Goal: Task Accomplishment & Management: Manage account settings

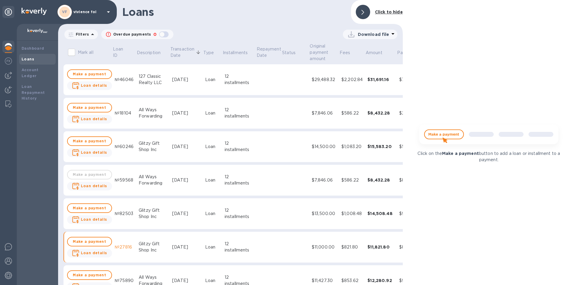
click at [376, 13] on b "Click to hide" at bounding box center [389, 12] width 28 height 5
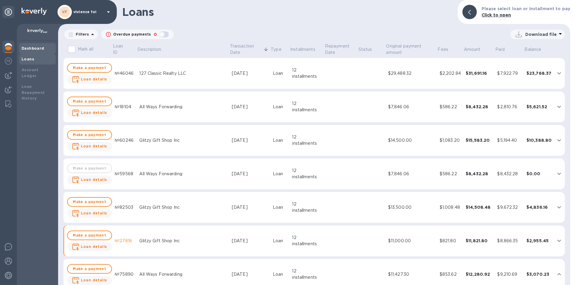
click at [40, 47] on b "Dashboard" at bounding box center [33, 48] width 23 height 4
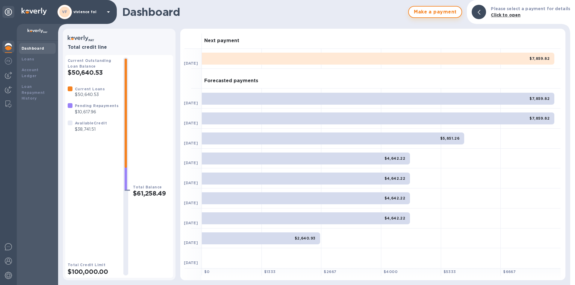
click at [432, 12] on span "Make a payment" at bounding box center [435, 11] width 43 height 7
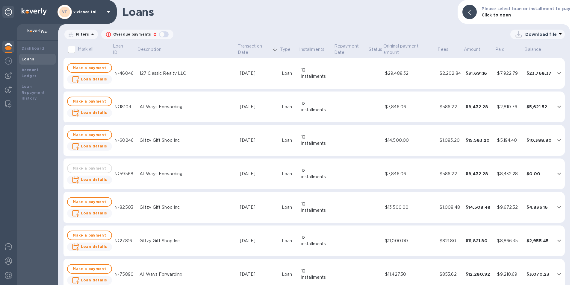
click at [39, 13] on img at bounding box center [34, 11] width 25 height 7
click at [10, 12] on icon at bounding box center [8, 11] width 7 height 7
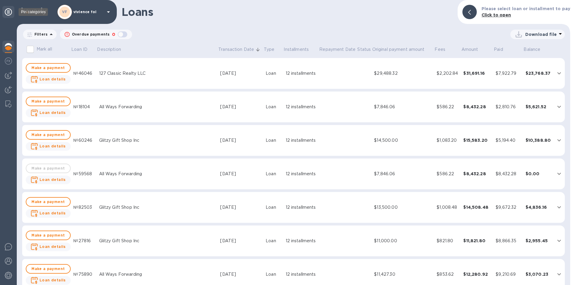
click at [10, 12] on icon at bounding box center [8, 11] width 7 height 7
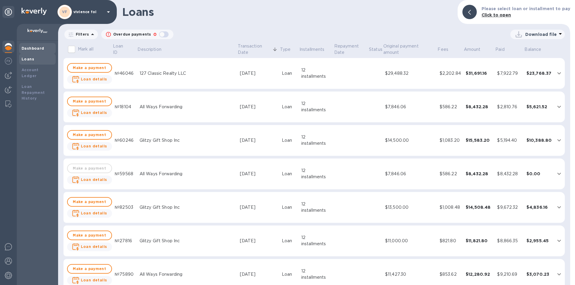
click at [29, 50] on div "Dashboard" at bounding box center [38, 49] width 32 height 6
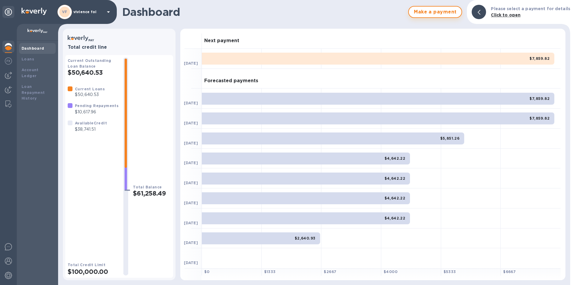
click at [449, 14] on span "Make a payment" at bounding box center [435, 11] width 43 height 7
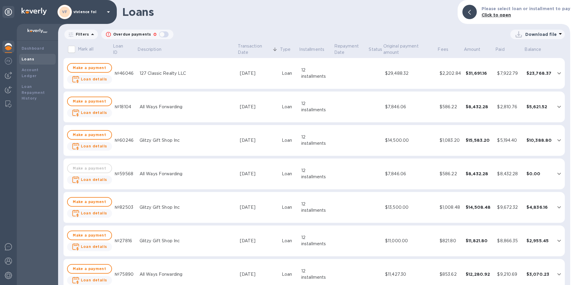
click at [181, 76] on div "127 Classic Realty LLC" at bounding box center [188, 73] width 96 height 6
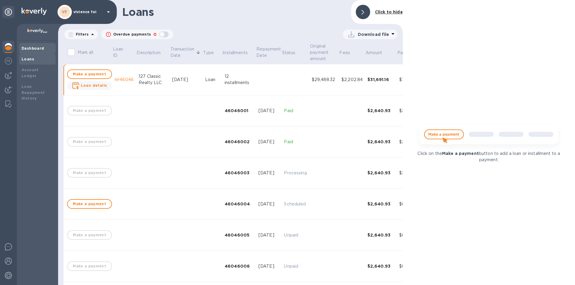
click at [38, 49] on b "Dashboard" at bounding box center [33, 48] width 23 height 4
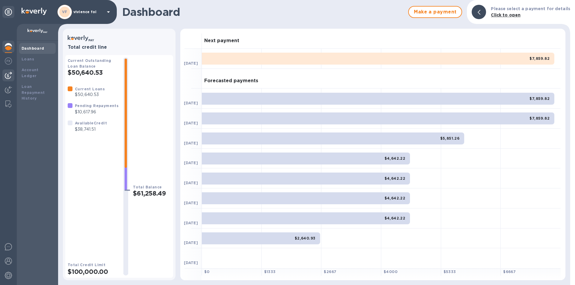
click at [9, 75] on img at bounding box center [8, 75] width 7 height 7
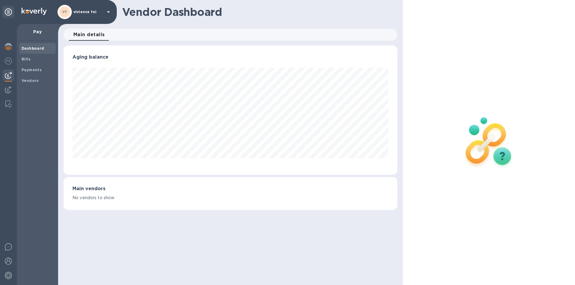
scroll to position [129, 334]
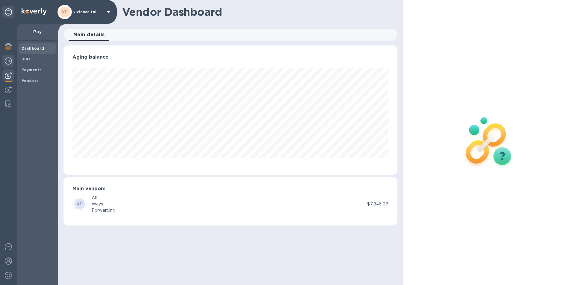
click at [8, 60] on img at bounding box center [8, 61] width 7 height 7
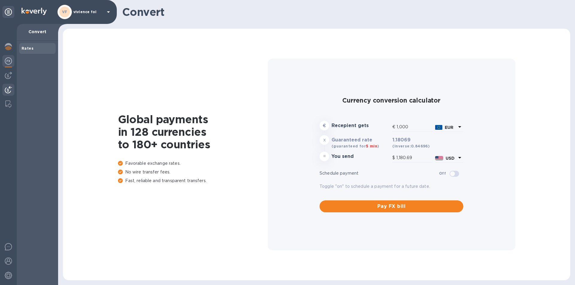
click at [6, 87] on img at bounding box center [8, 89] width 7 height 7
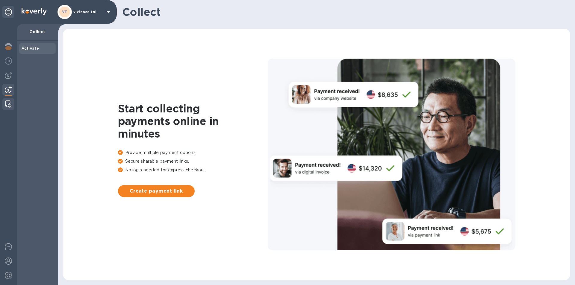
click at [10, 102] on img at bounding box center [8, 104] width 6 height 7
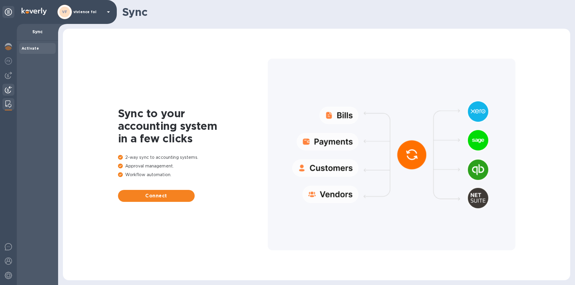
click at [11, 92] on img at bounding box center [8, 89] width 7 height 7
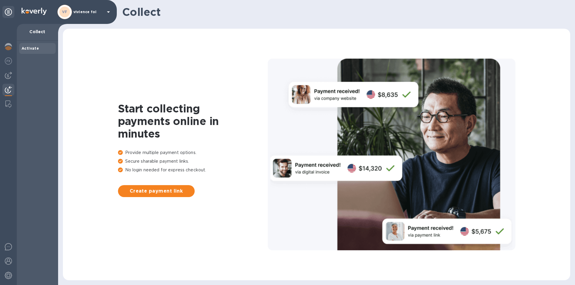
click at [14, 83] on div at bounding box center [8, 154] width 17 height 261
click at [9, 78] on img at bounding box center [8, 75] width 7 height 7
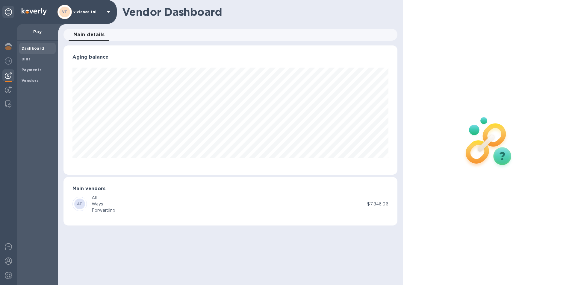
scroll to position [129, 334]
click at [91, 13] on p "vivience fol" at bounding box center [88, 12] width 30 height 4
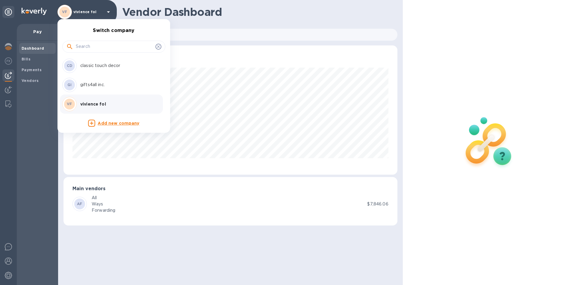
click at [12, 47] on div at bounding box center [287, 142] width 575 height 285
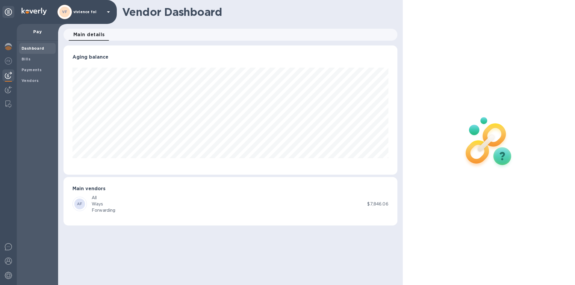
click at [10, 47] on img at bounding box center [8, 46] width 7 height 7
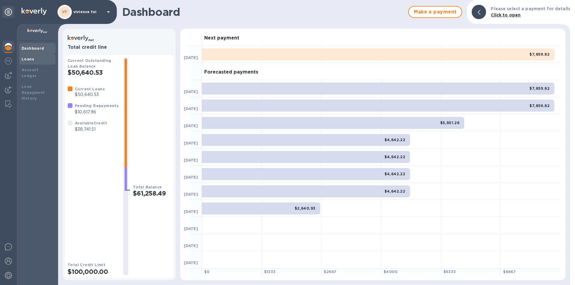
click at [26, 58] on b "Loans" at bounding box center [28, 59] width 13 height 4
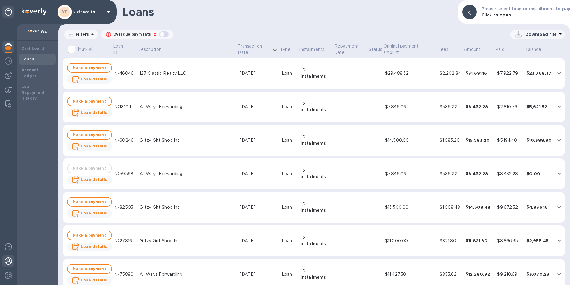
click at [8, 261] on img at bounding box center [8, 261] width 7 height 7
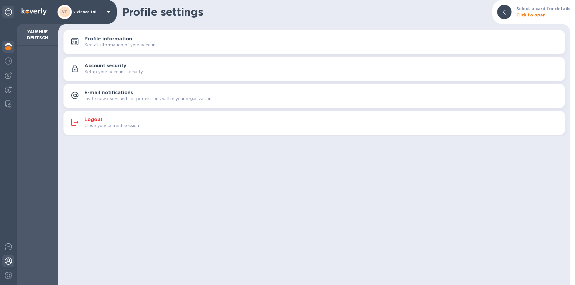
click at [8, 47] on img at bounding box center [8, 46] width 7 height 7
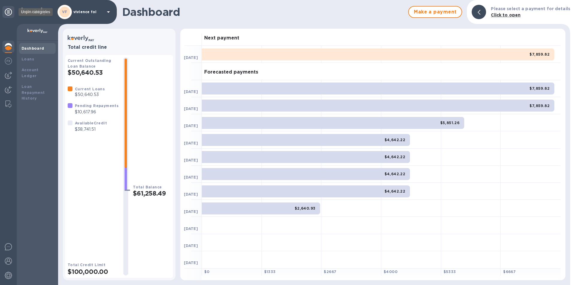
click at [10, 8] on div at bounding box center [8, 12] width 12 height 12
click at [422, 13] on span "Make a payment" at bounding box center [435, 11] width 43 height 7
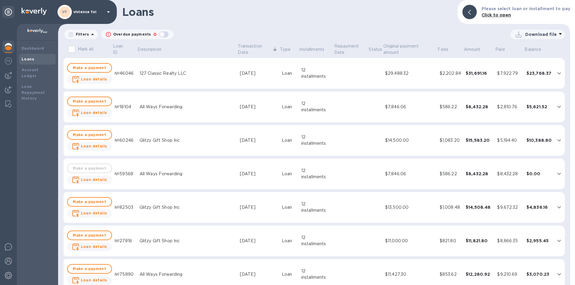
click at [161, 76] on div "127 Classic Realty LLC" at bounding box center [188, 73] width 96 height 6
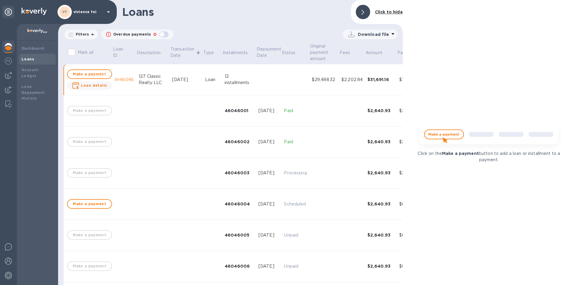
click at [348, 144] on td at bounding box center [352, 142] width 26 height 31
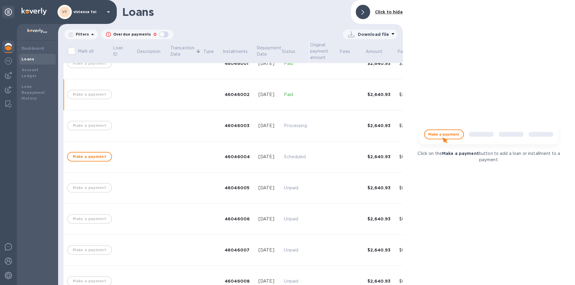
scroll to position [54, 0]
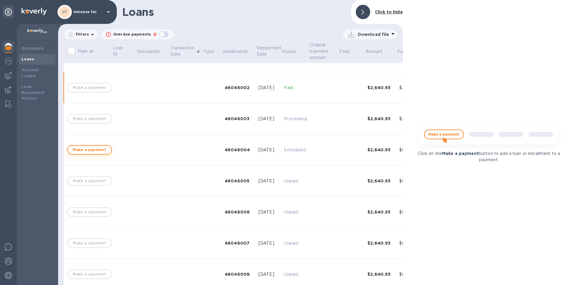
click at [108, 150] on button "Make a payment" at bounding box center [89, 150] width 45 height 10
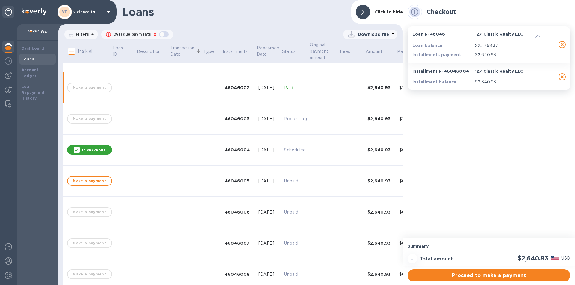
click at [103, 149] on p "In checkout" at bounding box center [93, 150] width 23 height 5
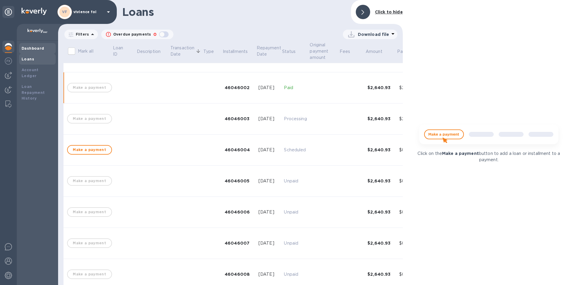
click at [31, 48] on b "Dashboard" at bounding box center [33, 48] width 23 height 4
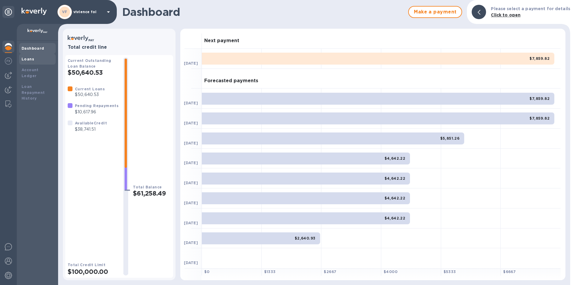
click at [35, 58] on div "Loans" at bounding box center [38, 59] width 32 height 6
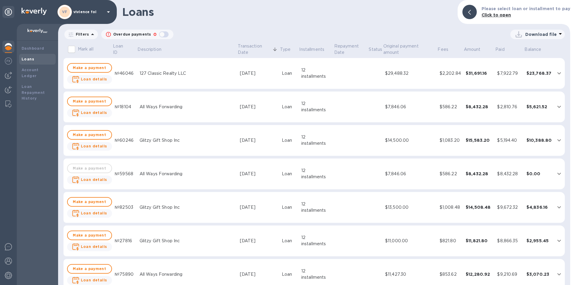
click at [495, 17] on b "Click to open" at bounding box center [497, 15] width 30 height 5
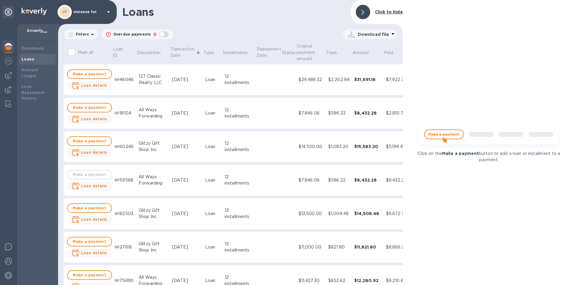
click at [371, 12] on div at bounding box center [362, 11] width 19 height 19
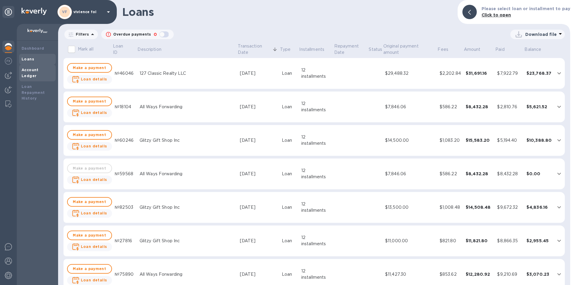
click at [51, 74] on div "Account Ledger" at bounding box center [37, 73] width 37 height 17
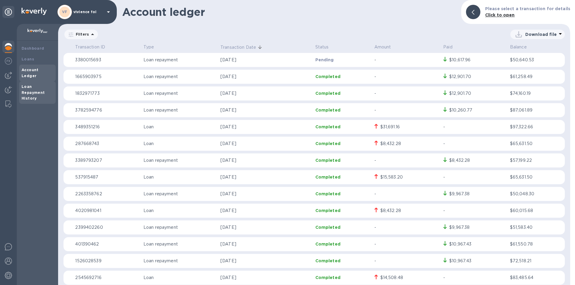
click at [42, 85] on b "Loan Repayment History" at bounding box center [33, 92] width 23 height 16
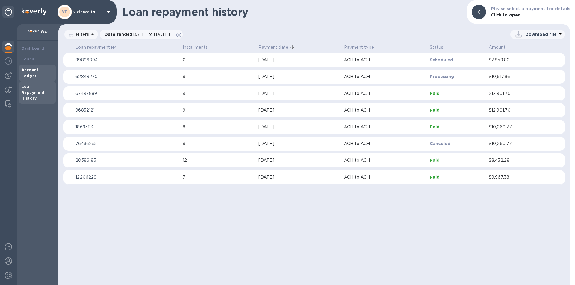
click at [38, 71] on b "Account Ledger" at bounding box center [30, 73] width 17 height 10
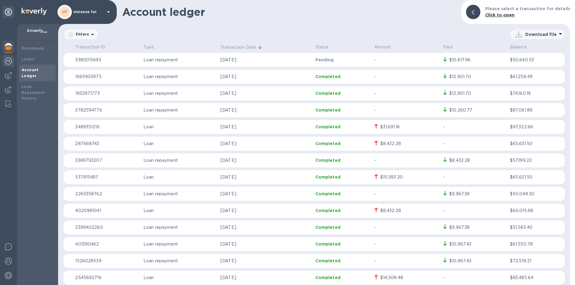
click at [8, 61] on img at bounding box center [8, 61] width 7 height 7
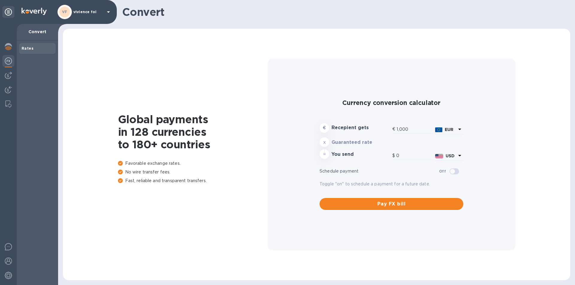
type input "1,180.69"
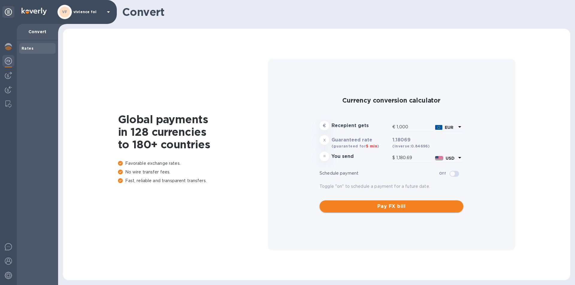
click at [387, 210] on span "Pay FX bill" at bounding box center [391, 206] width 134 height 7
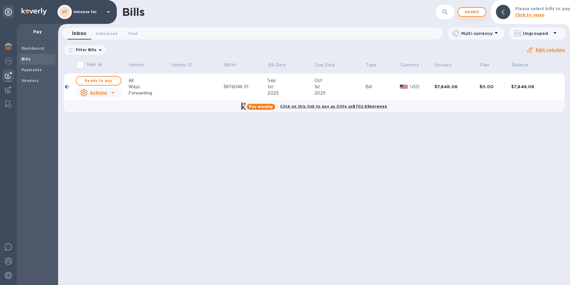
click at [476, 11] on span "Add bill" at bounding box center [472, 11] width 18 height 7
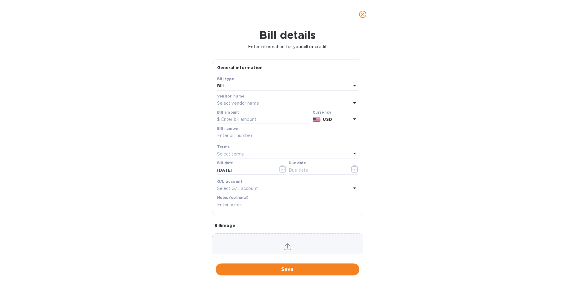
click at [274, 102] on div "Select vendor name" at bounding box center [284, 103] width 134 height 8
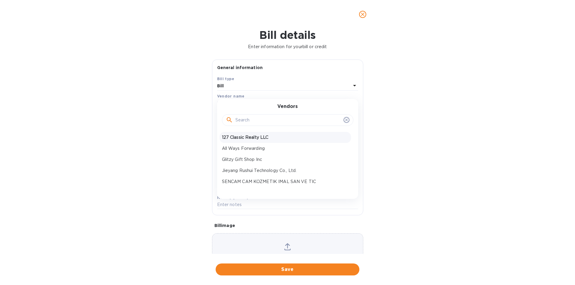
click at [254, 136] on p "127 Classic Realty LLC" at bounding box center [285, 137] width 127 height 6
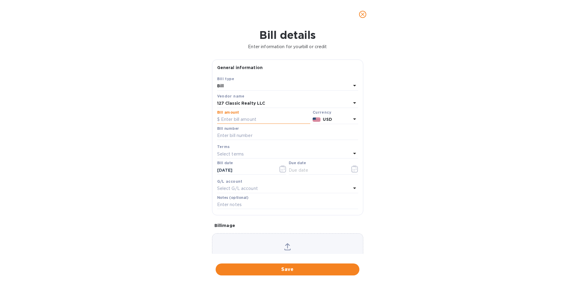
click at [249, 120] on input "text" at bounding box center [263, 119] width 93 height 9
click at [237, 121] on input "text" at bounding box center [263, 119] width 93 height 9
type input "25,500"
click at [226, 137] on input "text" at bounding box center [287, 135] width 141 height 9
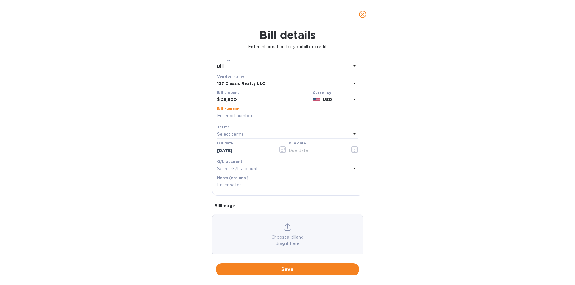
scroll to position [30, 0]
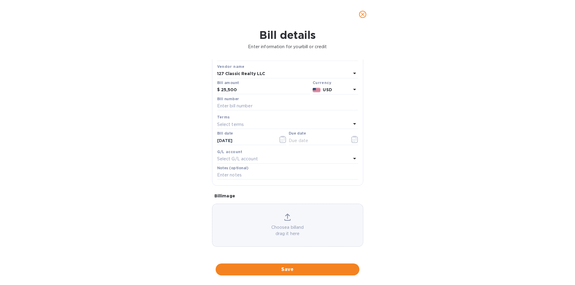
click at [287, 215] on icon at bounding box center [287, 216] width 5 height 5
click at [361, 17] on icon "close" at bounding box center [363, 14] width 6 height 6
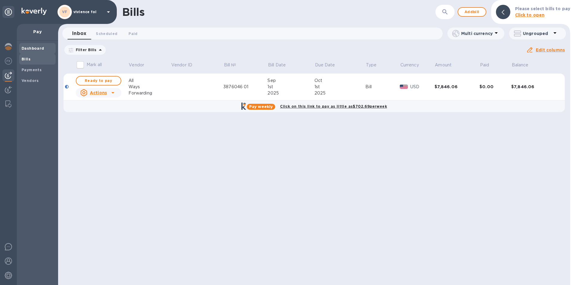
click at [35, 49] on b "Dashboard" at bounding box center [33, 48] width 23 height 4
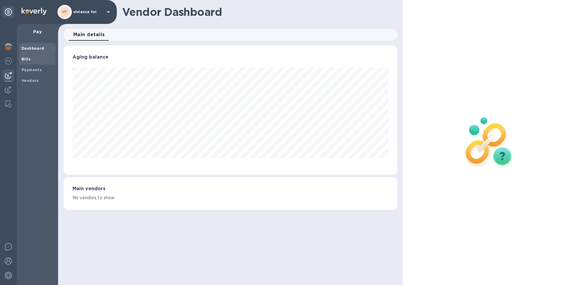
scroll to position [129, 334]
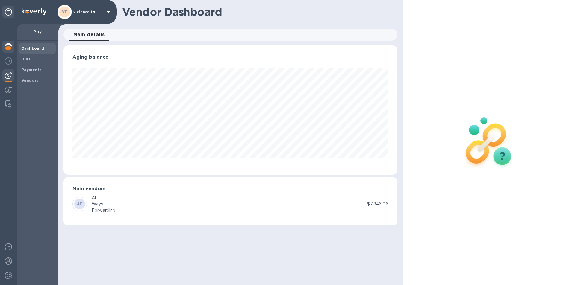
click at [9, 48] on img at bounding box center [8, 46] width 7 height 7
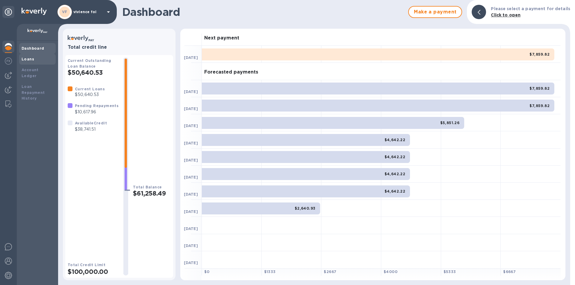
click at [29, 62] on div "Loans" at bounding box center [38, 59] width 32 height 6
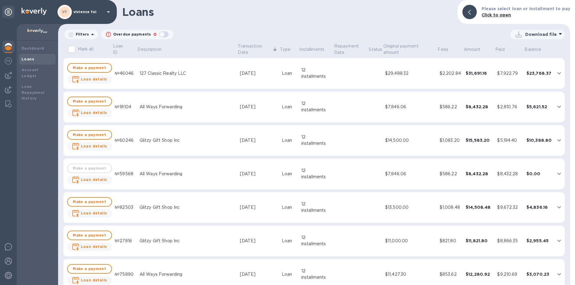
click at [161, 78] on td "127 Classic Realty LLC" at bounding box center [187, 73] width 100 height 31
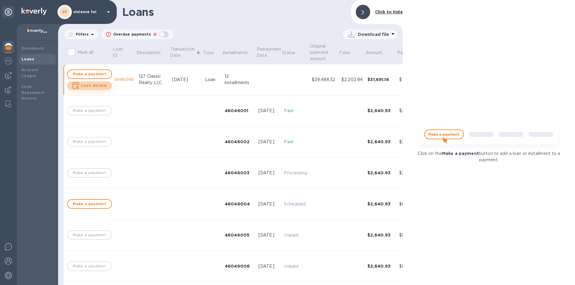
click at [107, 84] on button "Loan details" at bounding box center [89, 85] width 45 height 9
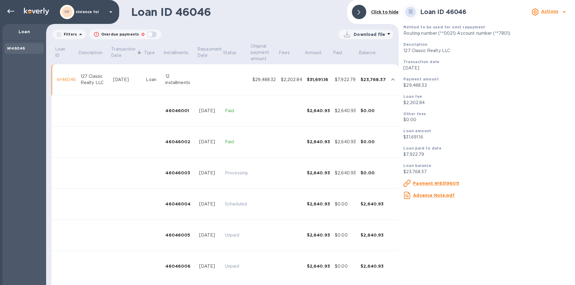
click at [437, 195] on u "Advance Note.pdf" at bounding box center [433, 195] width 41 height 5
click at [444, 185] on u "Payment №63196011" at bounding box center [436, 183] width 46 height 5
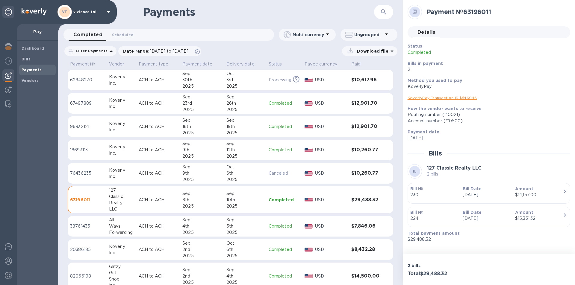
click at [561, 191] on icon "button" at bounding box center [564, 191] width 7 height 7
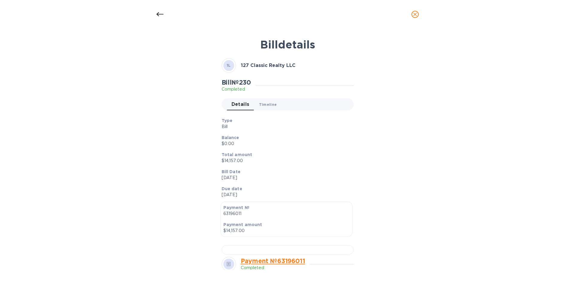
click at [267, 107] on span "Timeline 0" at bounding box center [268, 105] width 18 height 6
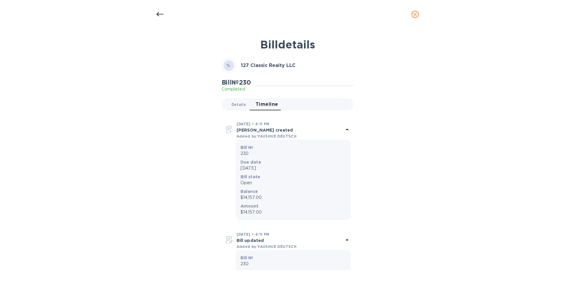
click at [232, 104] on span "Details 0" at bounding box center [239, 105] width 14 height 6
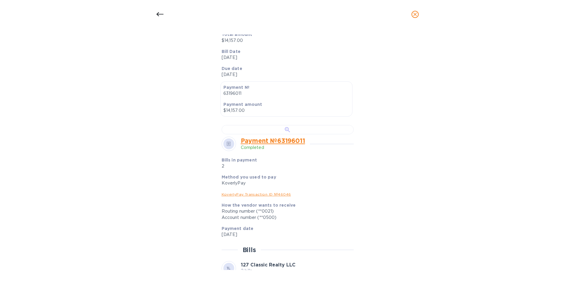
scroll to position [150, 0]
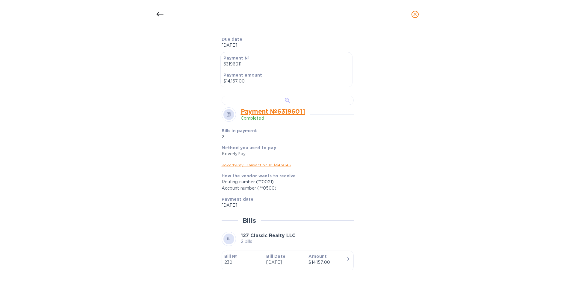
click at [289, 105] on div at bounding box center [288, 100] width 132 height 9
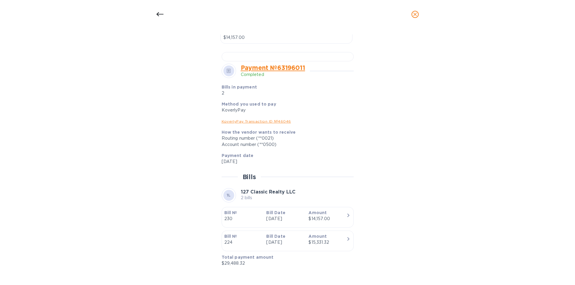
scroll to position [354, 0]
click at [312, 242] on div "$15,331.32" at bounding box center [326, 243] width 37 height 6
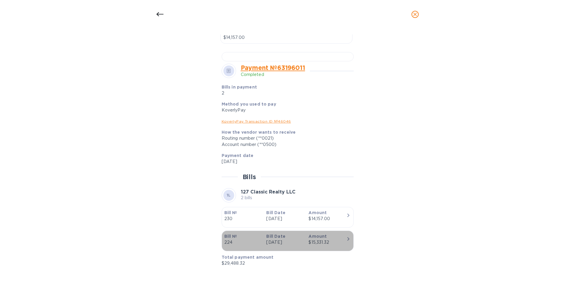
click at [345, 239] on icon "button" at bounding box center [348, 239] width 7 height 7
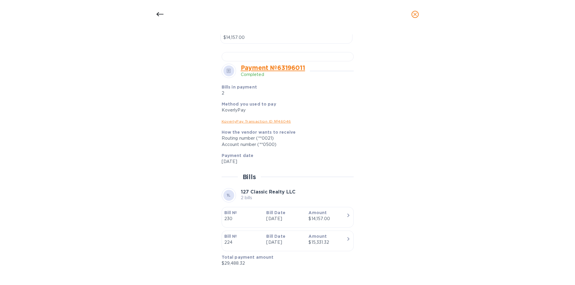
click at [322, 237] on b "Amount" at bounding box center [317, 236] width 18 height 5
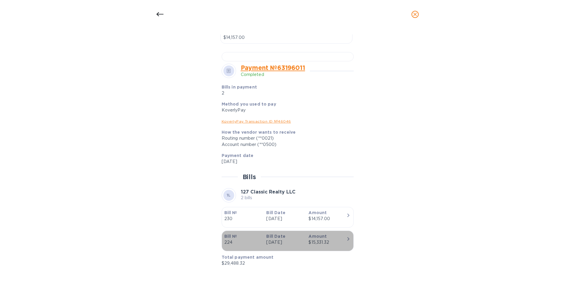
click at [345, 238] on icon "button" at bounding box center [348, 239] width 7 height 7
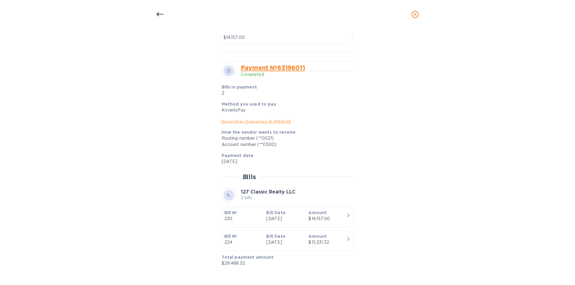
click at [345, 239] on icon "button" at bounding box center [348, 239] width 7 height 7
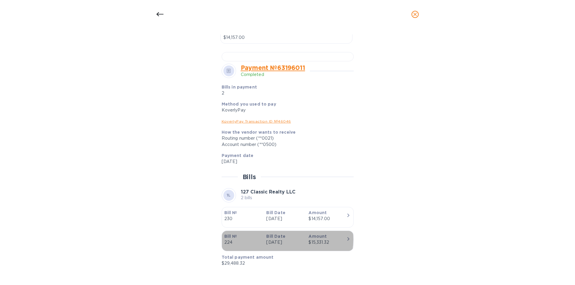
click at [282, 240] on p "[DATE]" at bounding box center [284, 243] width 37 height 6
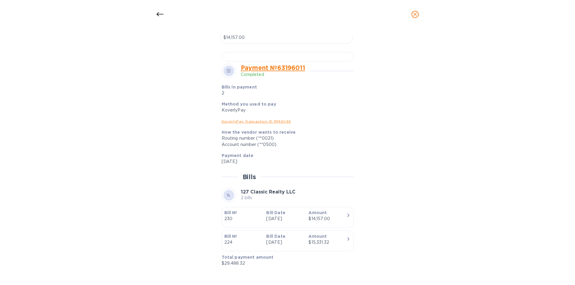
click at [315, 240] on div "$15,331.32" at bounding box center [326, 243] width 37 height 6
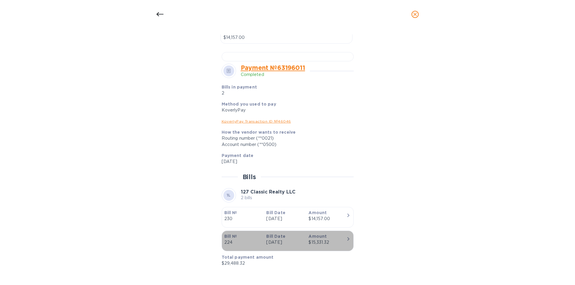
click at [346, 239] on icon "button" at bounding box center [348, 239] width 7 height 7
click at [288, 238] on p "Bill Date" at bounding box center [284, 237] width 37 height 6
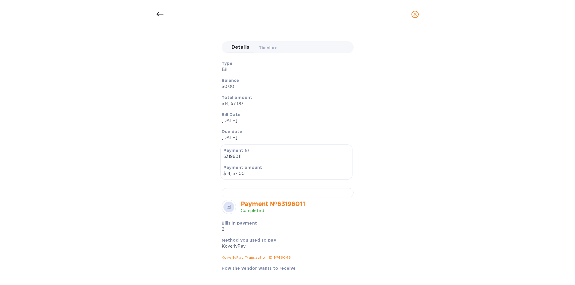
scroll to position [0, 0]
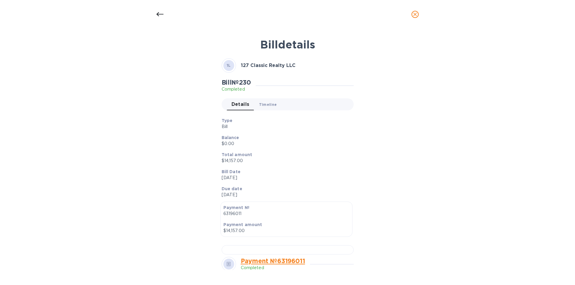
click at [267, 107] on span "Timeline 0" at bounding box center [268, 105] width 18 height 6
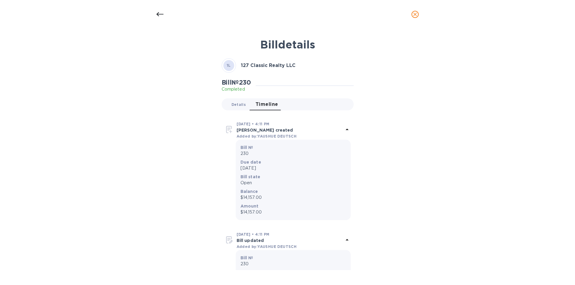
click at [241, 105] on span "Details 0" at bounding box center [239, 105] width 14 height 6
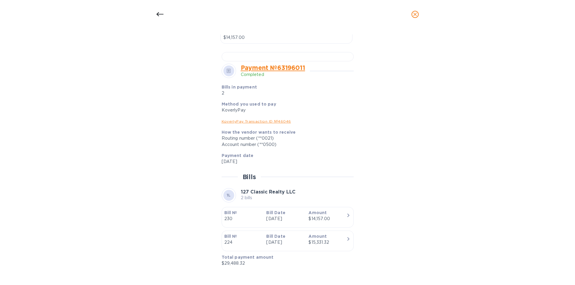
scroll to position [354, 0]
click at [323, 245] on div "$15,331.32" at bounding box center [326, 243] width 37 height 6
click at [345, 242] on icon "button" at bounding box center [348, 239] width 7 height 7
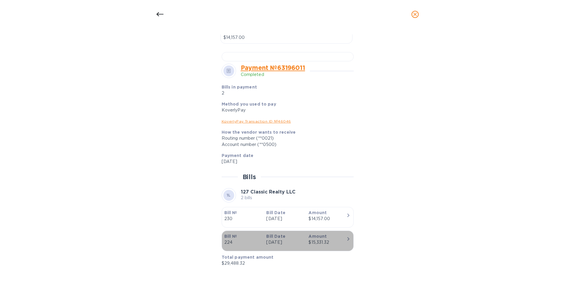
click at [347, 241] on icon "button" at bounding box center [348, 239] width 7 height 7
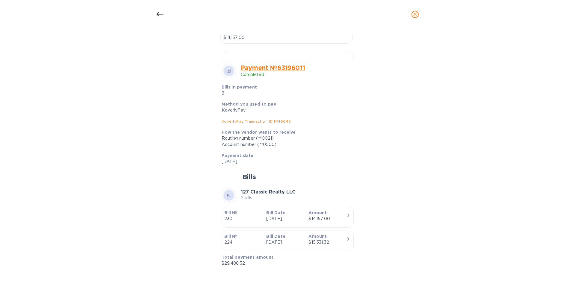
click at [332, 240] on div "$15,331.32" at bounding box center [326, 243] width 37 height 6
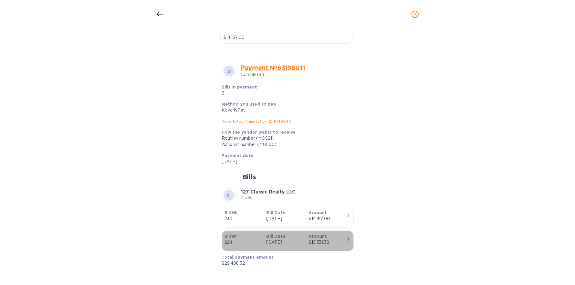
click at [346, 239] on icon "button" at bounding box center [348, 239] width 7 height 7
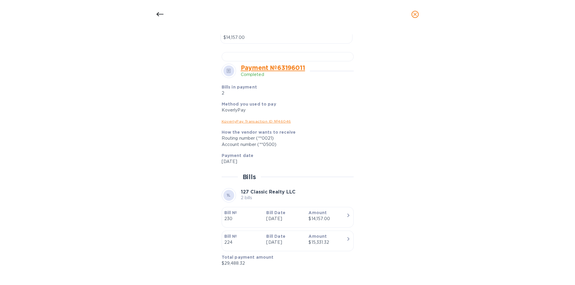
click at [332, 241] on div "$15,331.32" at bounding box center [326, 243] width 37 height 6
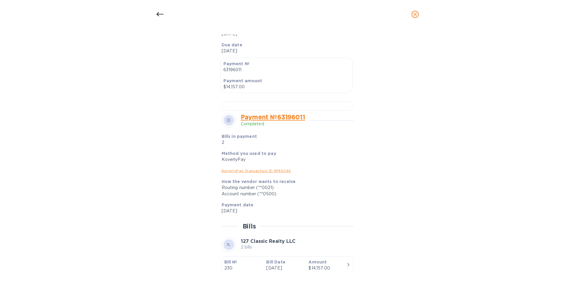
scroll to position [0, 0]
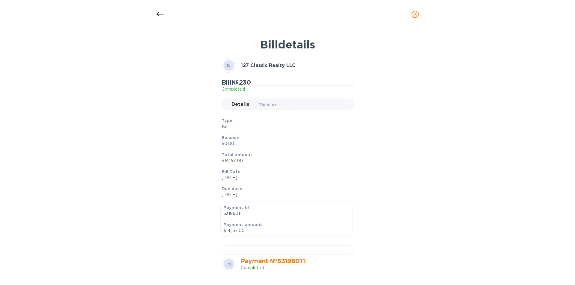
click at [162, 17] on icon at bounding box center [159, 14] width 7 height 7
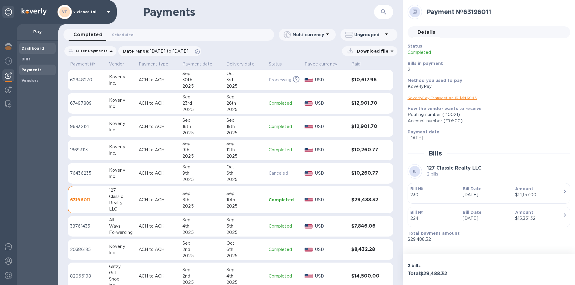
click at [36, 50] on b "Dashboard" at bounding box center [33, 48] width 23 height 4
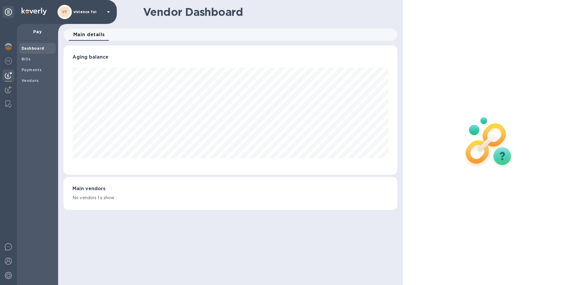
scroll to position [129, 334]
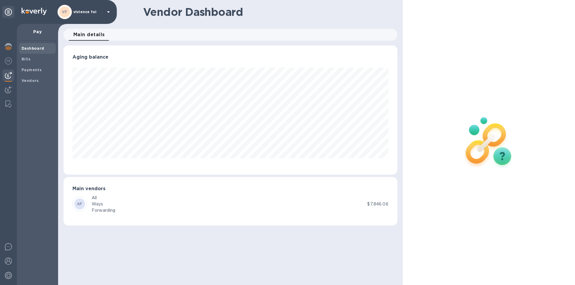
click at [85, 13] on p "vivience fol" at bounding box center [88, 12] width 30 height 4
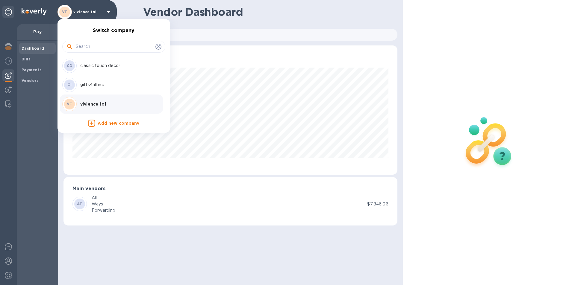
click at [28, 50] on div at bounding box center [287, 142] width 575 height 285
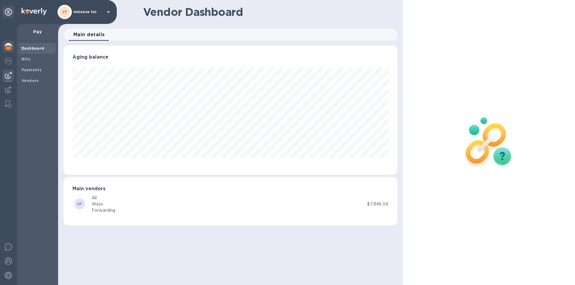
click at [13, 48] on div at bounding box center [8, 47] width 12 height 13
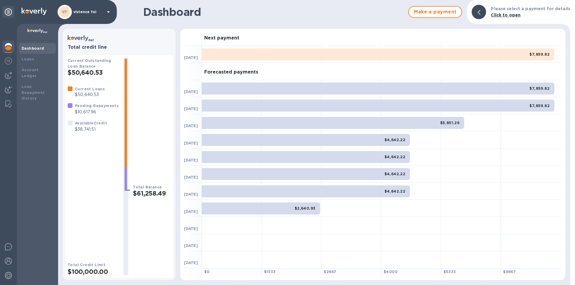
click at [91, 13] on p "vivience fol" at bounding box center [88, 12] width 30 height 4
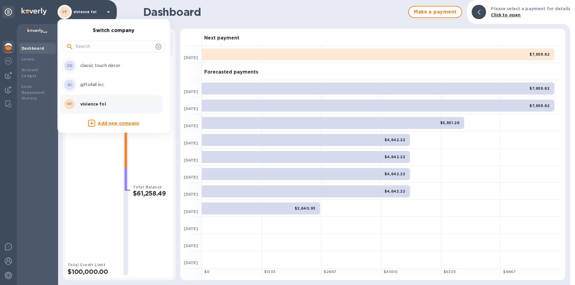
click at [97, 65] on p "classic touch decor" at bounding box center [117, 66] width 75 height 6
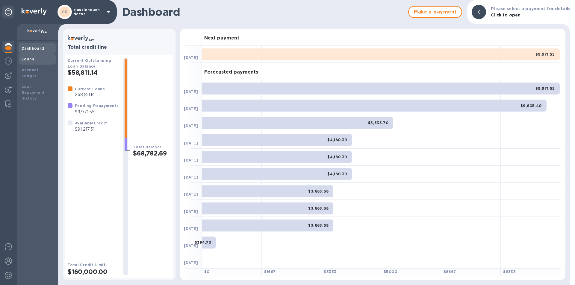
click at [41, 61] on div "Loans" at bounding box center [38, 59] width 32 height 6
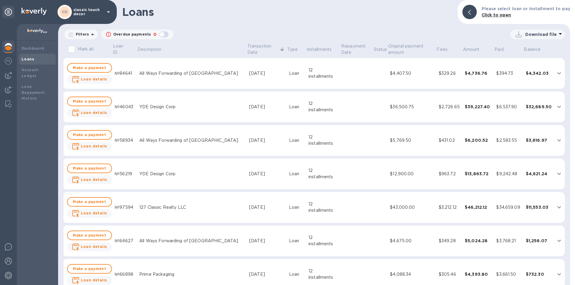
scroll to position [30, 0]
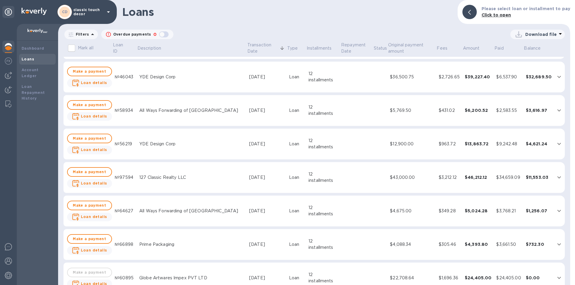
click at [170, 179] on div "127 Classic Realty LLC" at bounding box center [191, 178] width 105 height 6
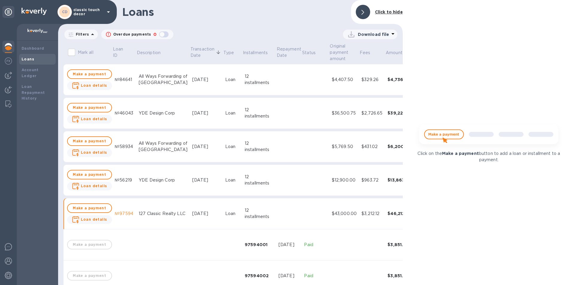
click at [205, 217] on div "[DATE]" at bounding box center [206, 214] width 28 height 6
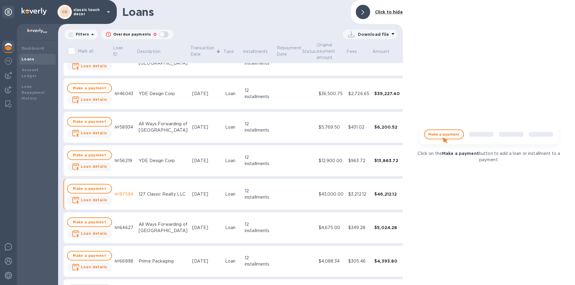
scroll to position [30, 0]
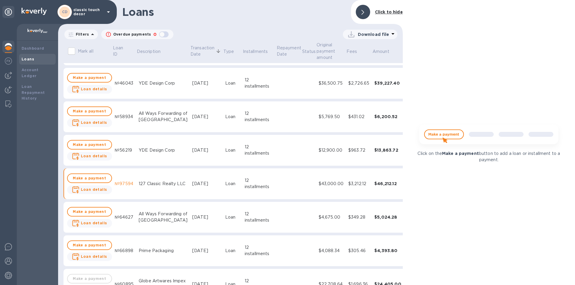
click at [208, 217] on td "[DATE]" at bounding box center [206, 217] width 33 height 31
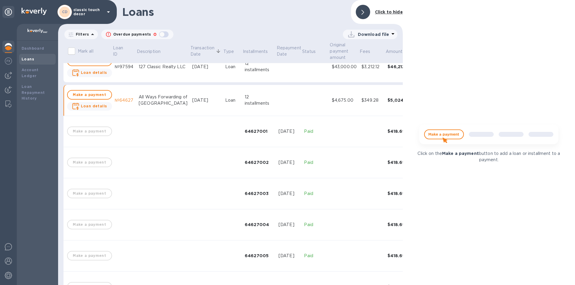
scroll to position [60, 0]
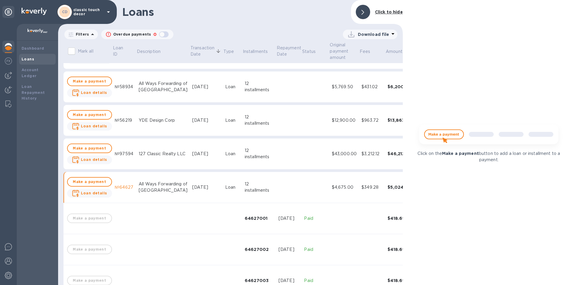
click at [191, 183] on td "[DATE]" at bounding box center [206, 187] width 33 height 31
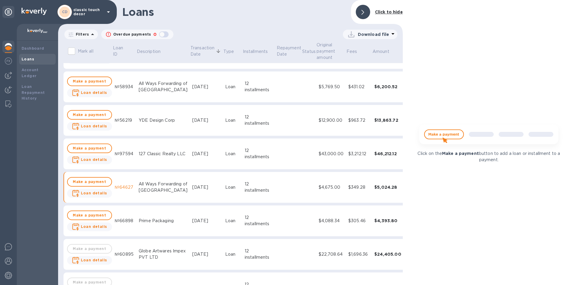
click at [192, 220] on div "[DATE]" at bounding box center [206, 221] width 28 height 6
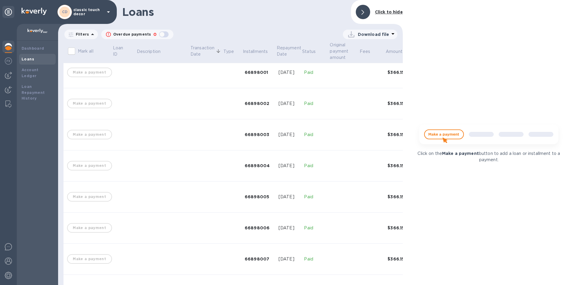
scroll to position [60, 0]
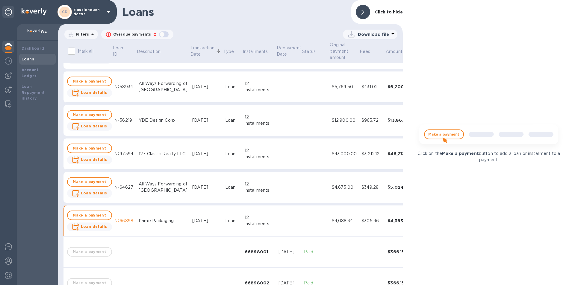
click at [167, 214] on td "Prime Packaging" at bounding box center [163, 221] width 54 height 31
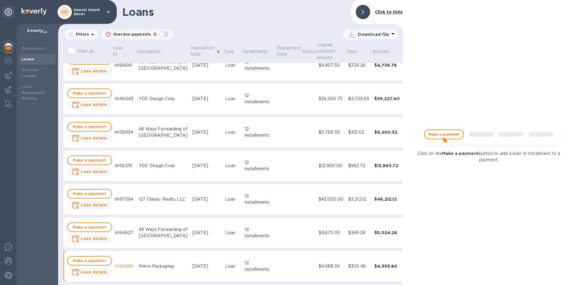
scroll to position [0, 0]
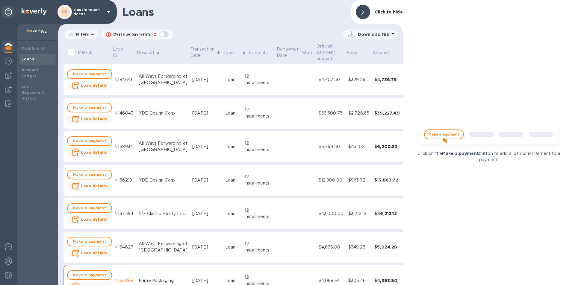
click at [194, 184] on td "[DATE]" at bounding box center [206, 180] width 33 height 31
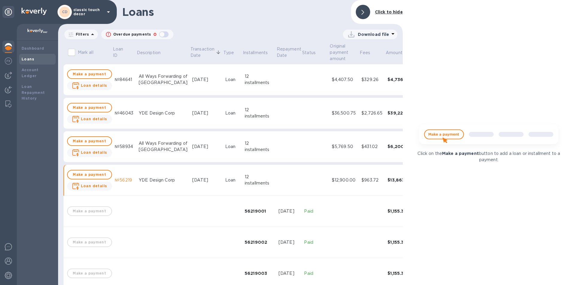
click at [199, 183] on div "[DATE]" at bounding box center [206, 180] width 28 height 6
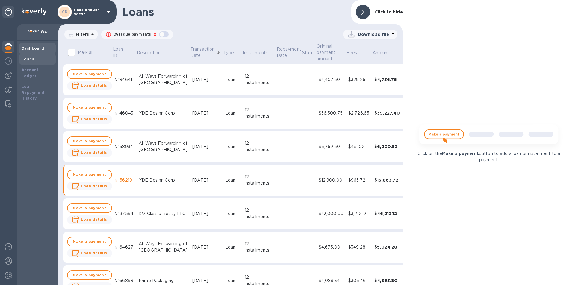
click at [38, 53] on div "Dashboard" at bounding box center [37, 48] width 37 height 11
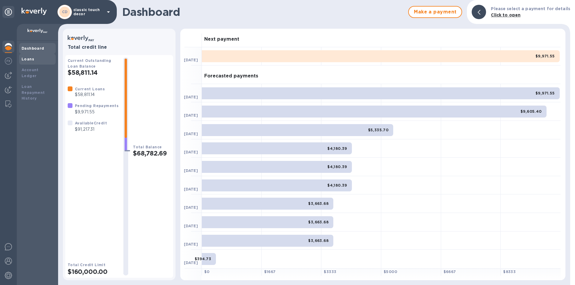
click at [36, 61] on div "Loans" at bounding box center [38, 59] width 32 height 6
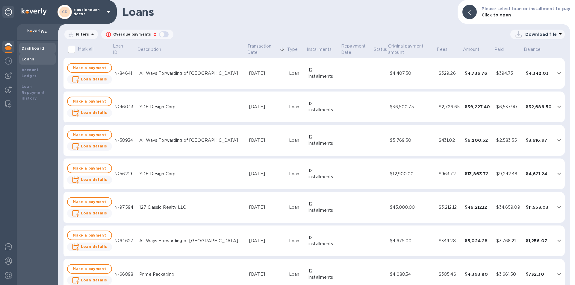
click at [38, 49] on b "Dashboard" at bounding box center [33, 48] width 23 height 4
